Goal: Navigation & Orientation: Find specific page/section

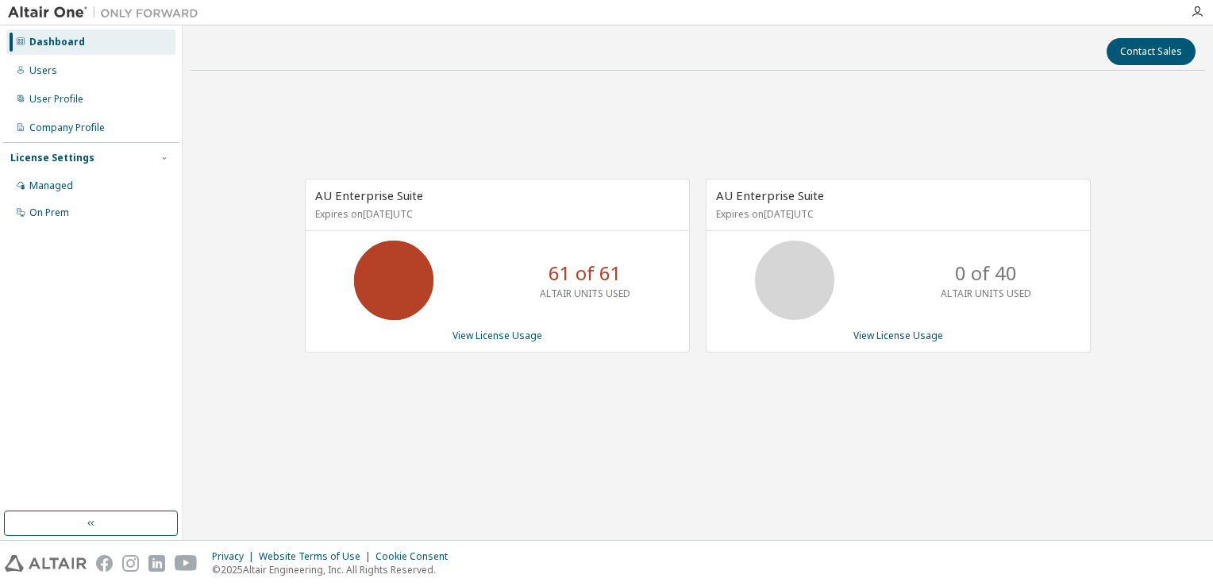
click at [959, 112] on div "AU Enterprise Suite Expires on [DATE] UTC 61 of 61 ALTAIR UNITS USED View Licen…" at bounding box center [697, 273] width 1014 height 381
